Goal: Transaction & Acquisition: Book appointment/travel/reservation

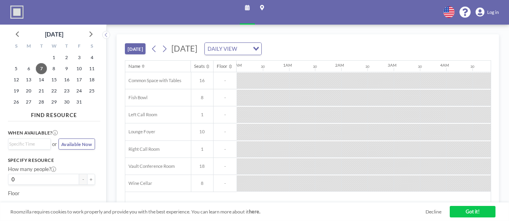
scroll to position [0, 437]
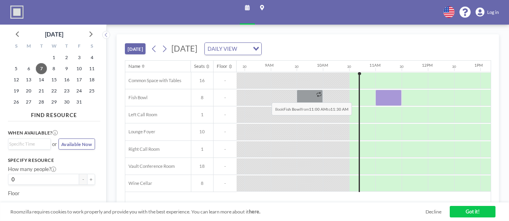
click at [375, 90] on div at bounding box center [388, 98] width 26 height 16
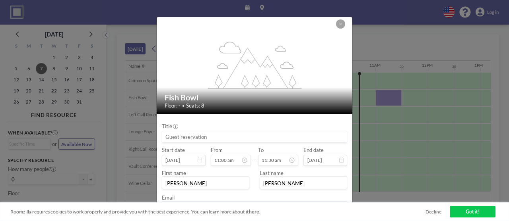
click at [253, 132] on input at bounding box center [254, 137] width 184 height 11
type input "Meeting"
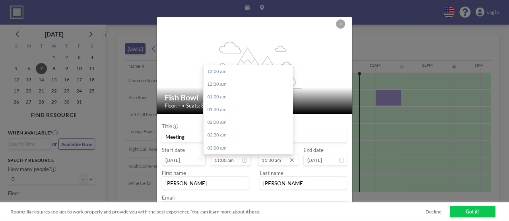
scroll to position [274, 0]
click at [270, 155] on input "11:30 am" at bounding box center [278, 160] width 40 height 11
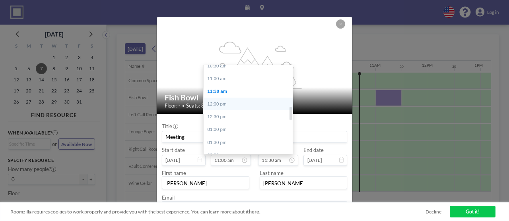
click at [233, 98] on div "12:00 pm" at bounding box center [248, 104] width 89 height 13
type input "12:00 pm"
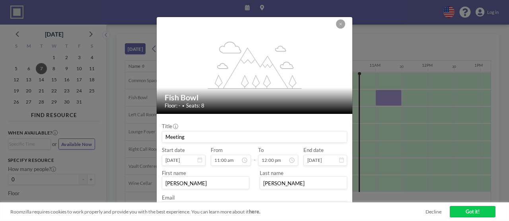
scroll to position [15, 0]
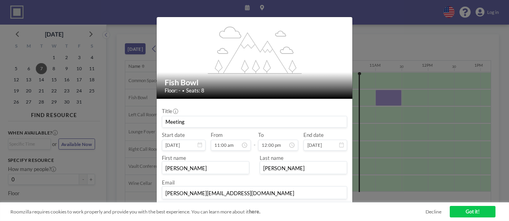
click at [318, 207] on button "BOOK NOW" at bounding box center [330, 212] width 33 height 11
